Goal: Information Seeking & Learning: Learn about a topic

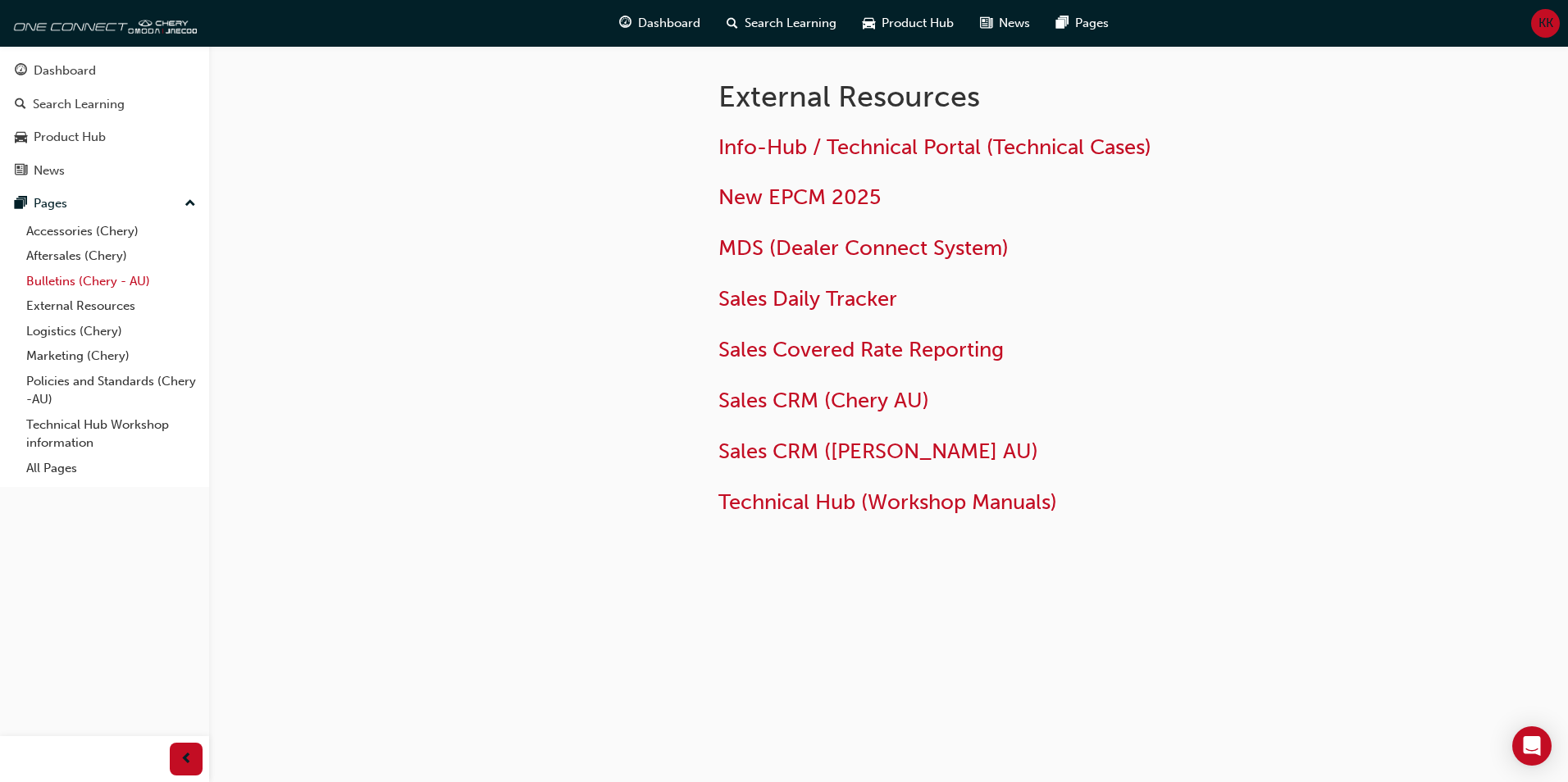
click at [72, 274] on link "Bulletins (Chery - AU)" at bounding box center [111, 281] width 183 height 26
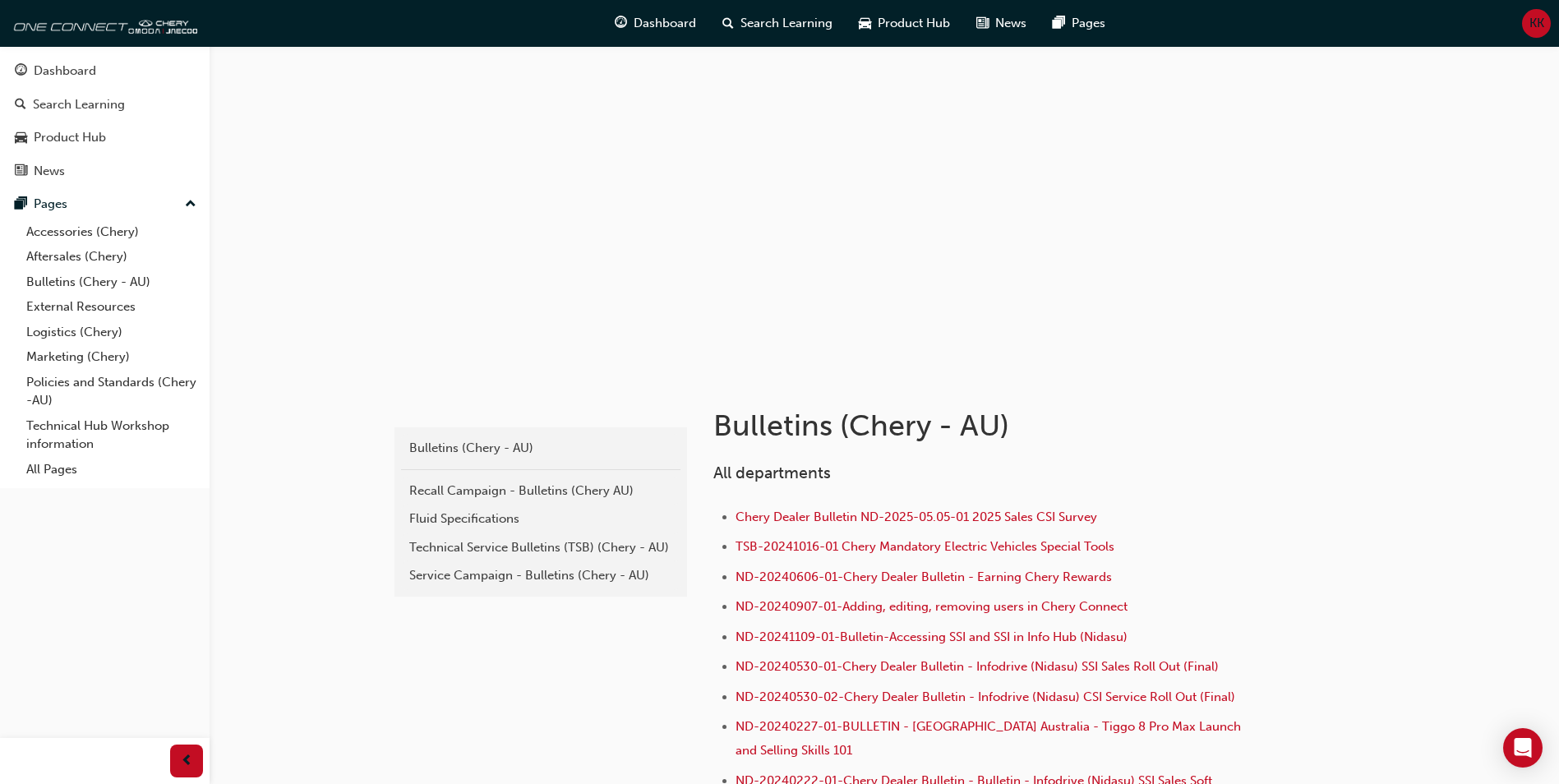
click at [457, 488] on div "Recall Campaign - Bulletins (Chery AU)" at bounding box center [540, 491] width 263 height 19
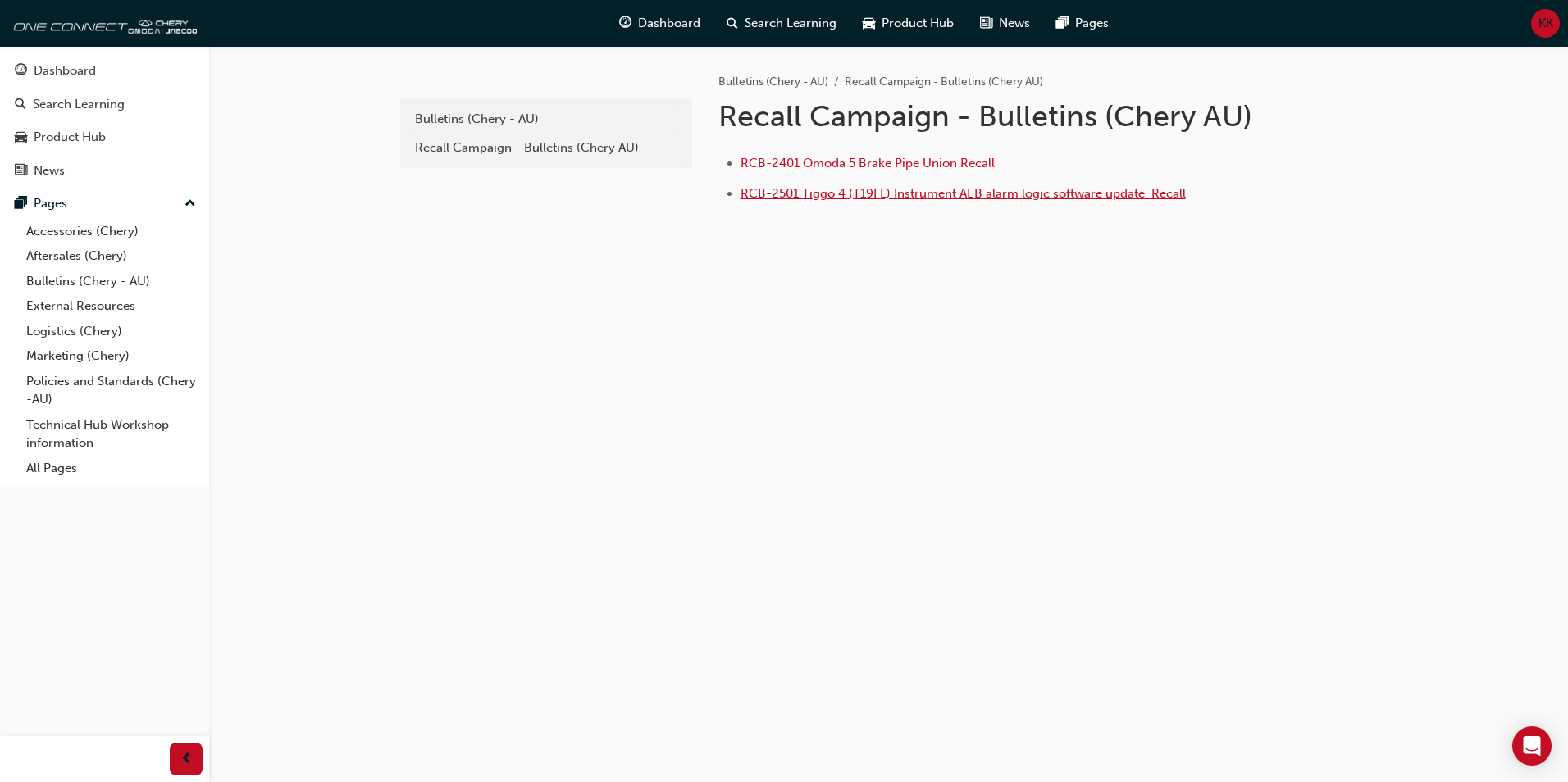
click at [879, 197] on span "RCB-2501 Tiggo 4 (T19FL) Instrument AEB alarm logic software update ﻿ Recall" at bounding box center [963, 193] width 446 height 15
